Goal: Task Accomplishment & Management: Understand process/instructions

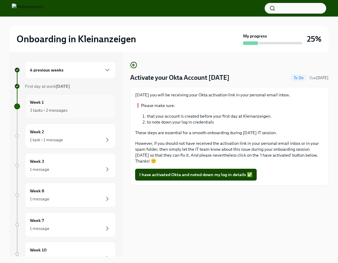
click at [63, 103] on div "Week 1 3 tasks • 2 messages" at bounding box center [70, 106] width 81 height 15
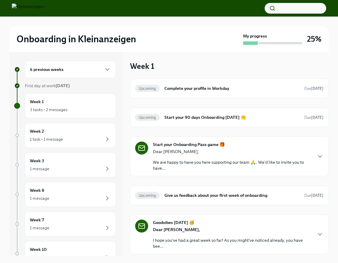
scroll to position [1, 0]
click at [318, 235] on icon "button" at bounding box center [319, 234] width 7 height 7
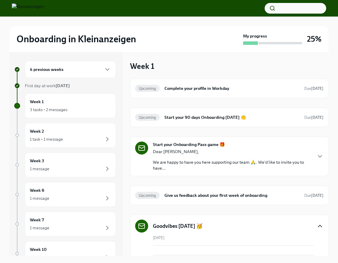
scroll to position [0, 0]
click at [313, 153] on div "Start your Onboarding Pass game 🎁 Dear [PERSON_NAME], We are happy to have you …" at bounding box center [229, 157] width 188 height 30
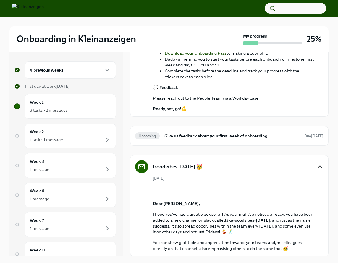
click at [100, 76] on div "4 previous weeks" at bounding box center [70, 69] width 91 height 17
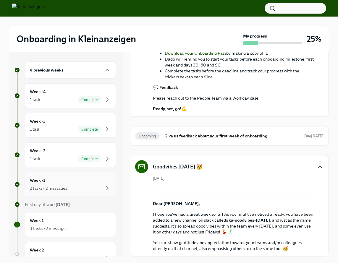
click at [34, 191] on div "2 tasks • 2 messages" at bounding box center [48, 188] width 37 height 6
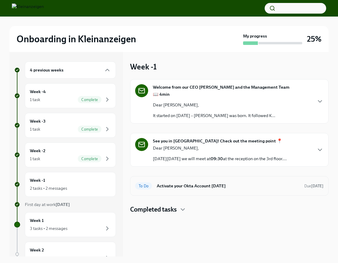
click at [216, 189] on h6 "Activate your Okta Account [DATE]" at bounding box center [228, 186] width 143 height 7
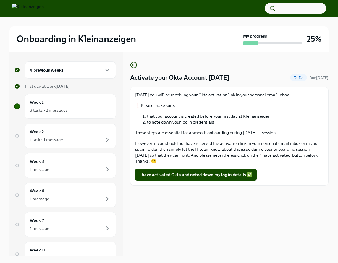
click at [296, 95] on p "[DATE] you will be receiving your Okta activation link in your personal email i…" at bounding box center [229, 95] width 188 height 6
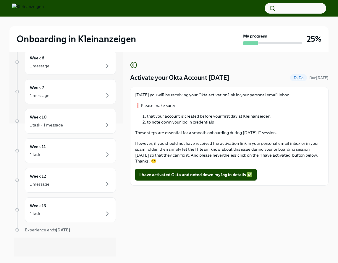
scroll to position [133, 0]
